Goal: Book appointment/travel/reservation

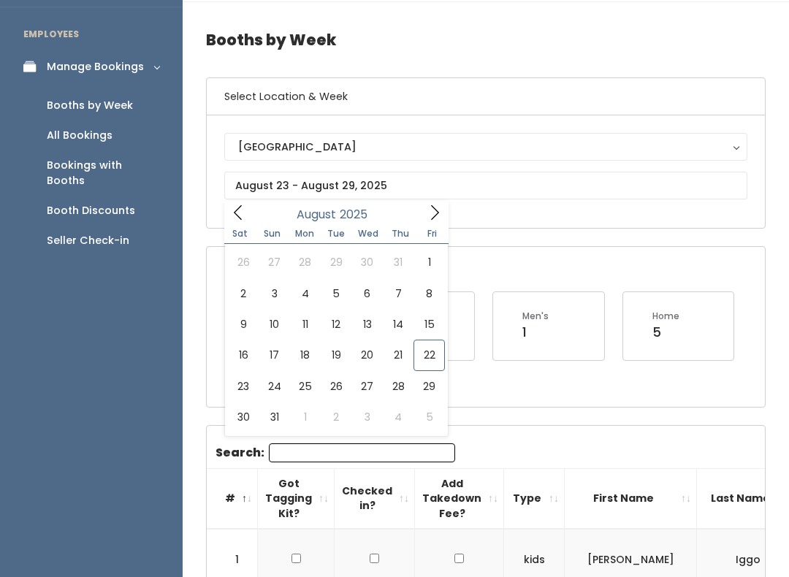
type input "August 16 to August 22"
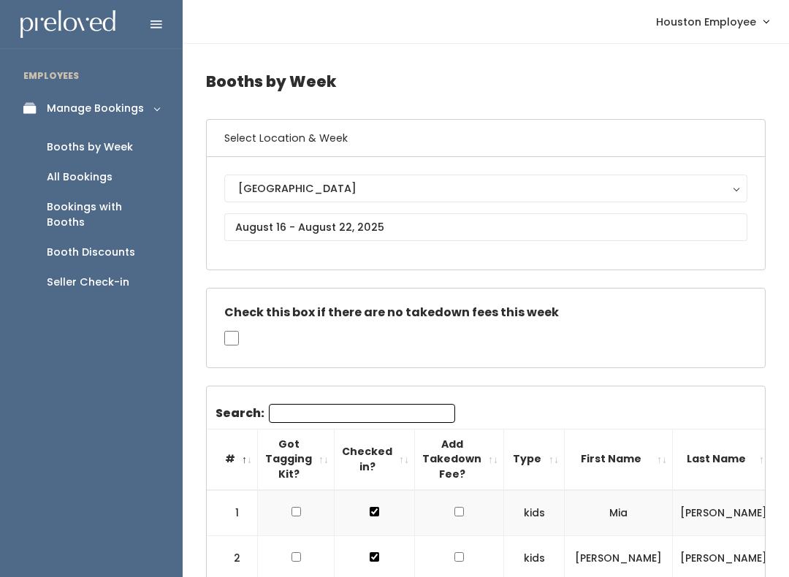
scroll to position [0, -1]
click at [78, 149] on div "Booths by Week" at bounding box center [90, 146] width 86 height 15
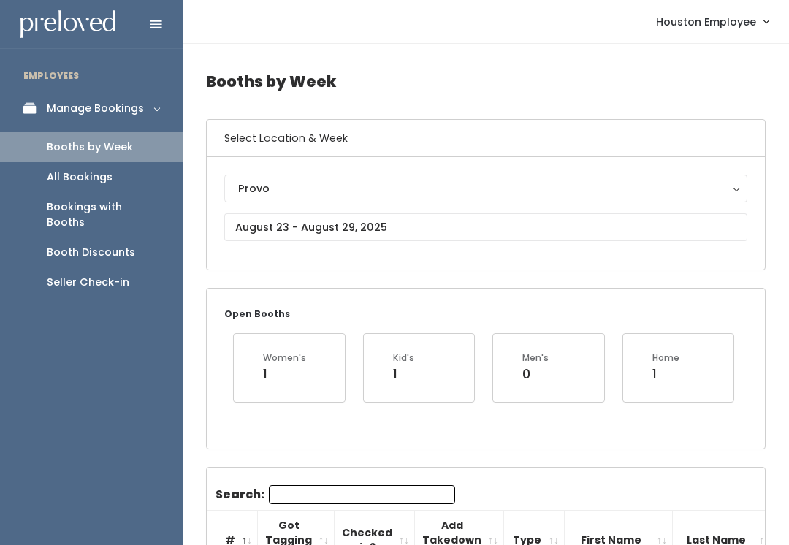
click at [260, 175] on button "Provo" at bounding box center [485, 189] width 523 height 28
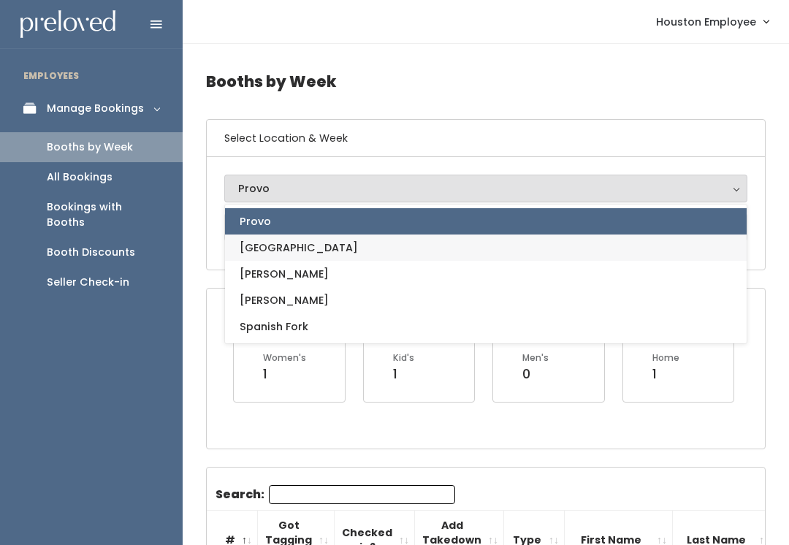
click at [267, 244] on span "[GEOGRAPHIC_DATA]" at bounding box center [299, 248] width 118 height 16
select select "5"
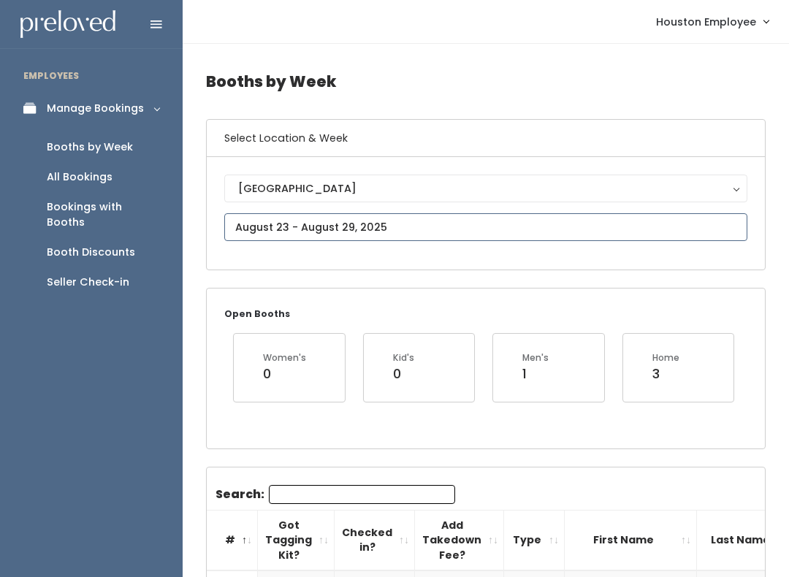
click at [620, 237] on input "text" at bounding box center [485, 227] width 523 height 28
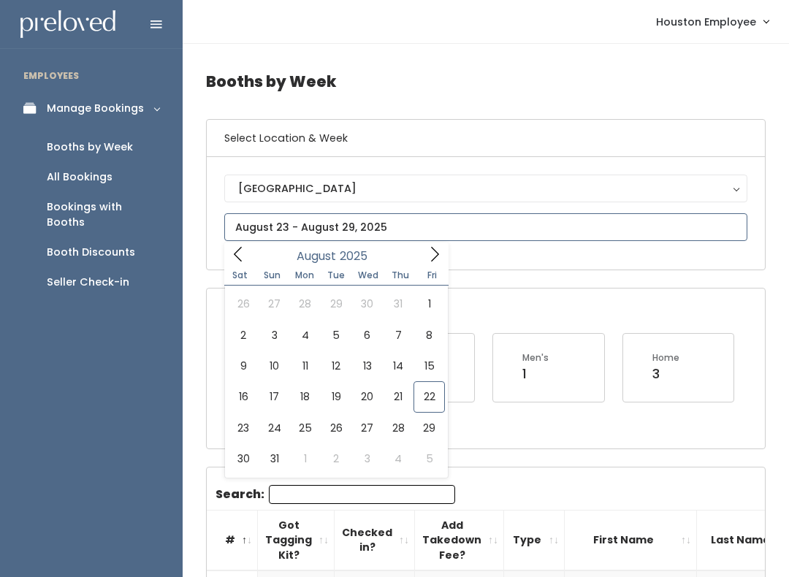
click at [580, 220] on input "text" at bounding box center [485, 227] width 523 height 28
click at [665, 215] on input "text" at bounding box center [485, 227] width 523 height 28
click at [105, 146] on div "Booths by Week" at bounding box center [90, 146] width 86 height 15
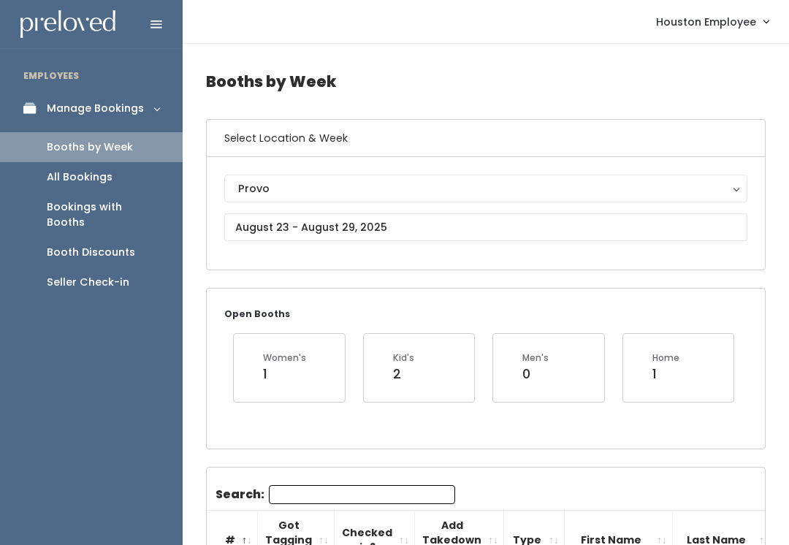
type input "[DATE] to [DATE]"
click at [388, 177] on button "Provo" at bounding box center [485, 189] width 523 height 28
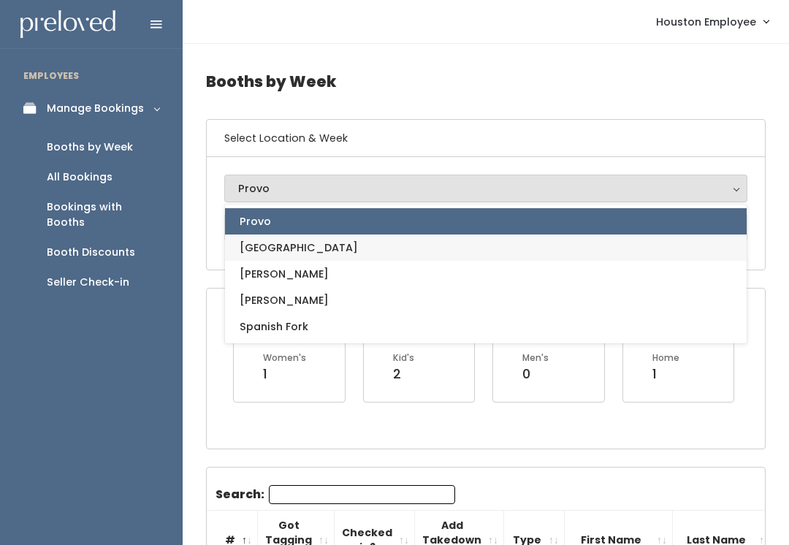
click at [298, 255] on link "[GEOGRAPHIC_DATA]" at bounding box center [485, 247] width 521 height 26
select select "5"
